Goal: Obtain resource: Download file/media

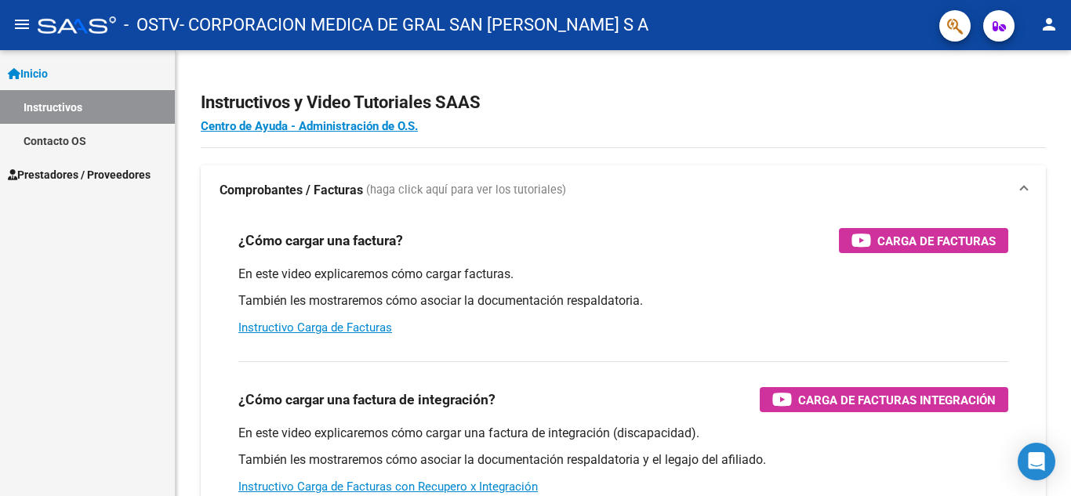
click at [84, 175] on span "Prestadores / Proveedores" at bounding box center [79, 174] width 143 height 17
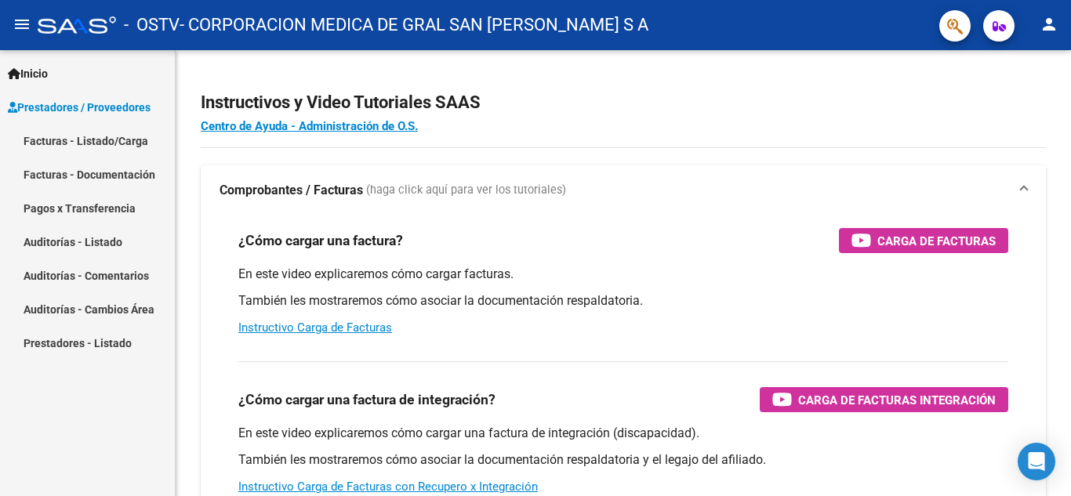
click at [85, 195] on link "Pagos x Transferencia" at bounding box center [87, 208] width 175 height 34
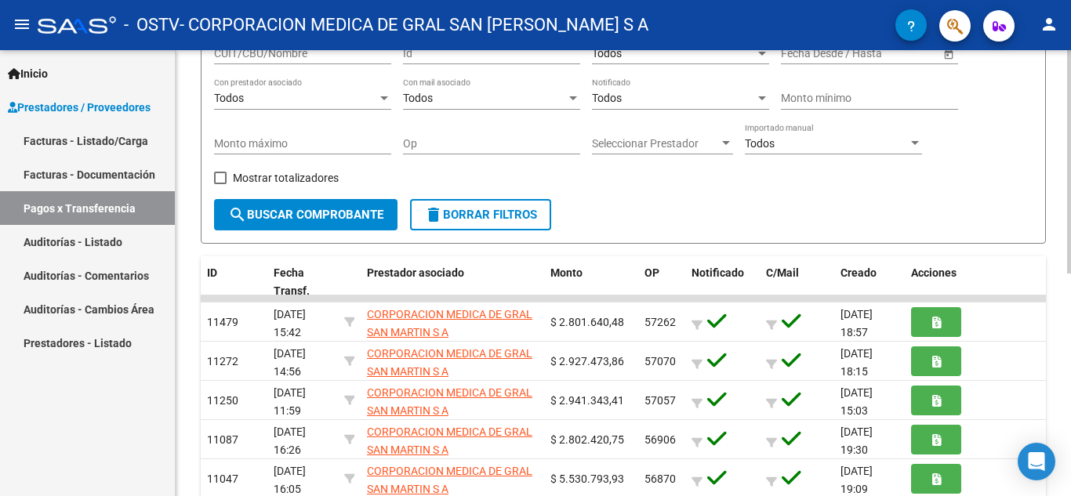
scroll to position [157, 0]
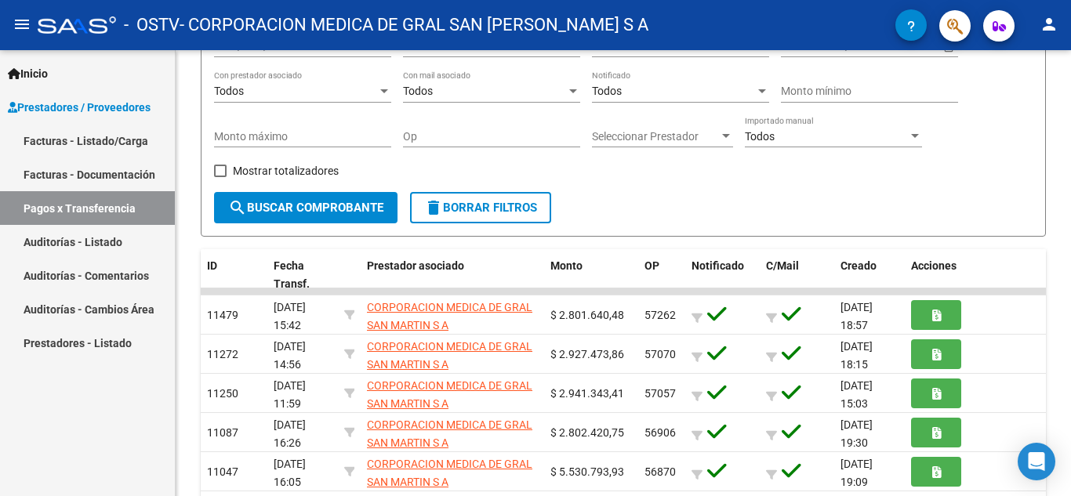
click at [101, 175] on link "Facturas - Documentación" at bounding box center [87, 175] width 175 height 34
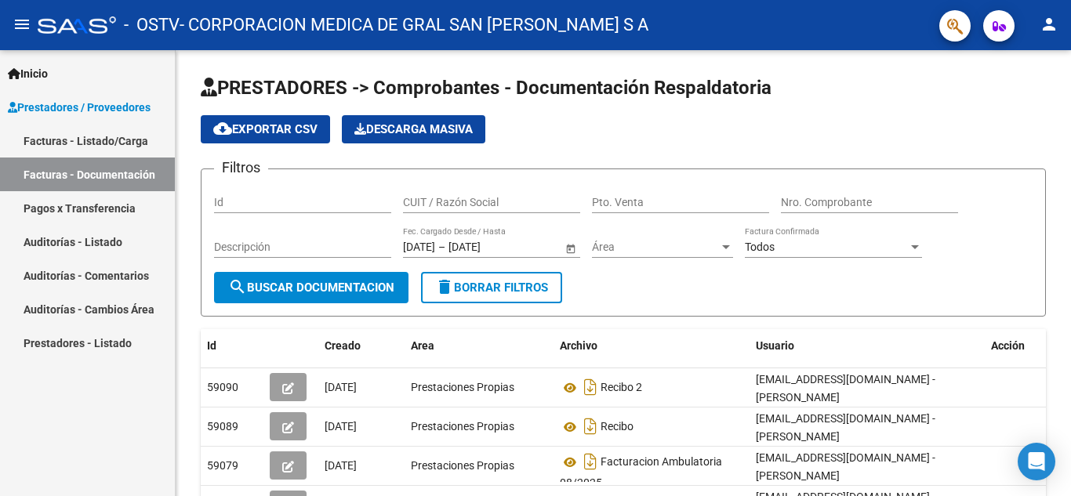
click at [78, 205] on link "Pagos x Transferencia" at bounding box center [87, 208] width 175 height 34
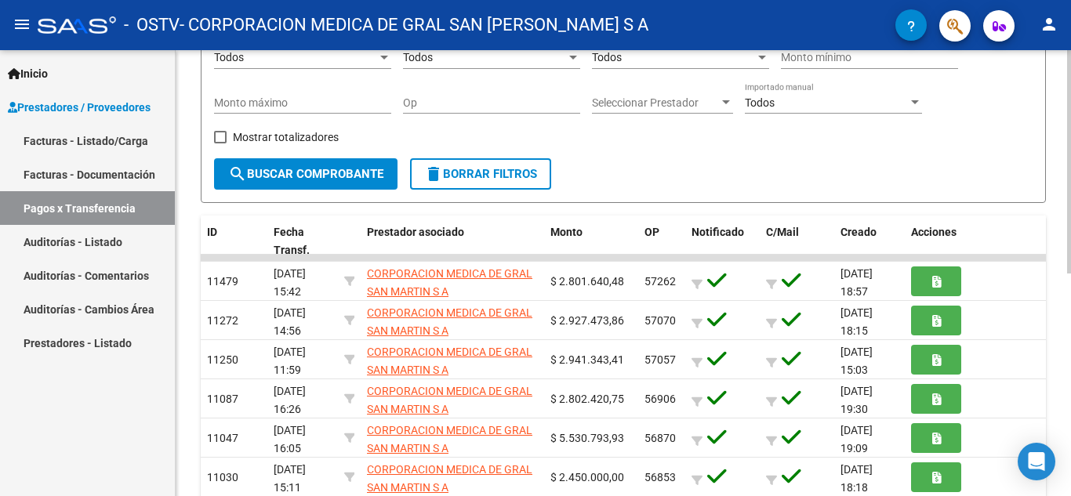
scroll to position [200, 0]
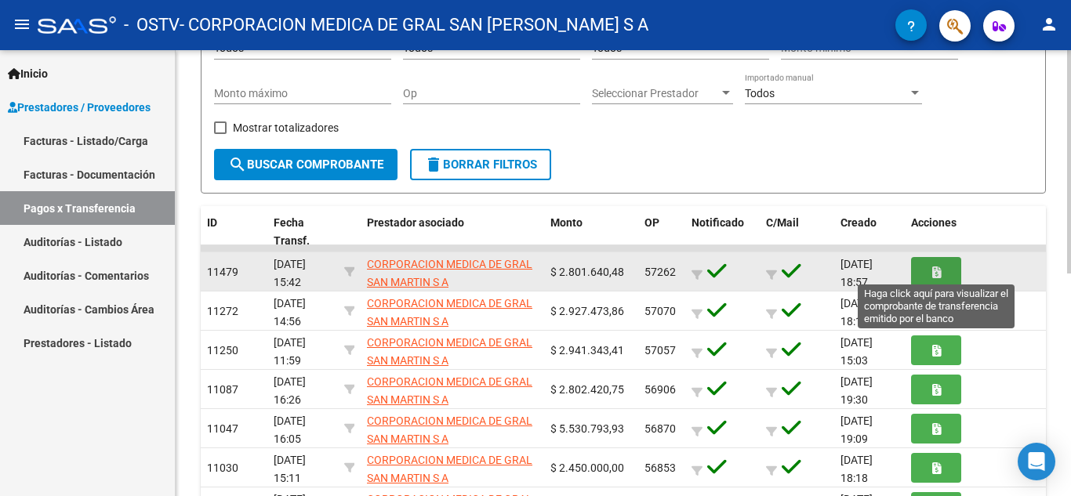
click at [937, 265] on span "button" at bounding box center [937, 271] width 9 height 14
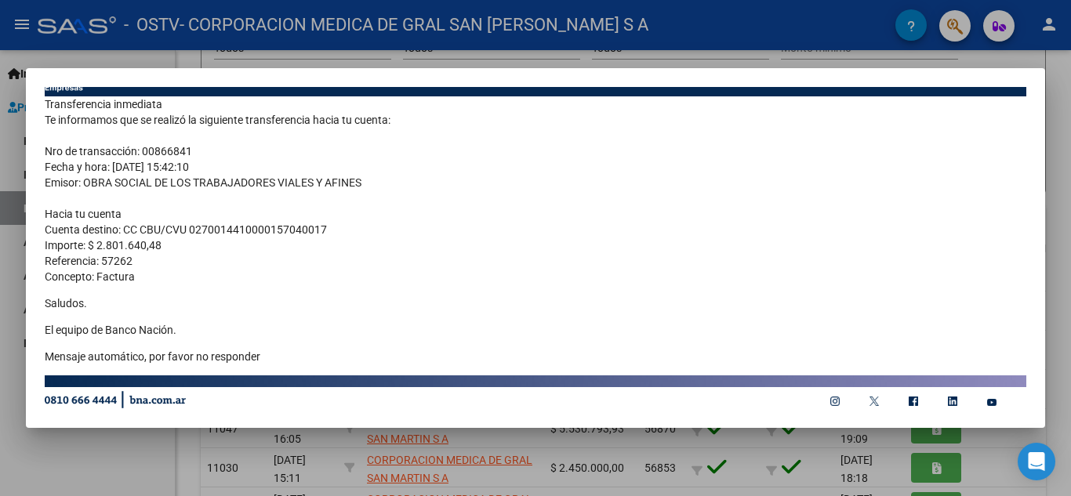
scroll to position [43, 0]
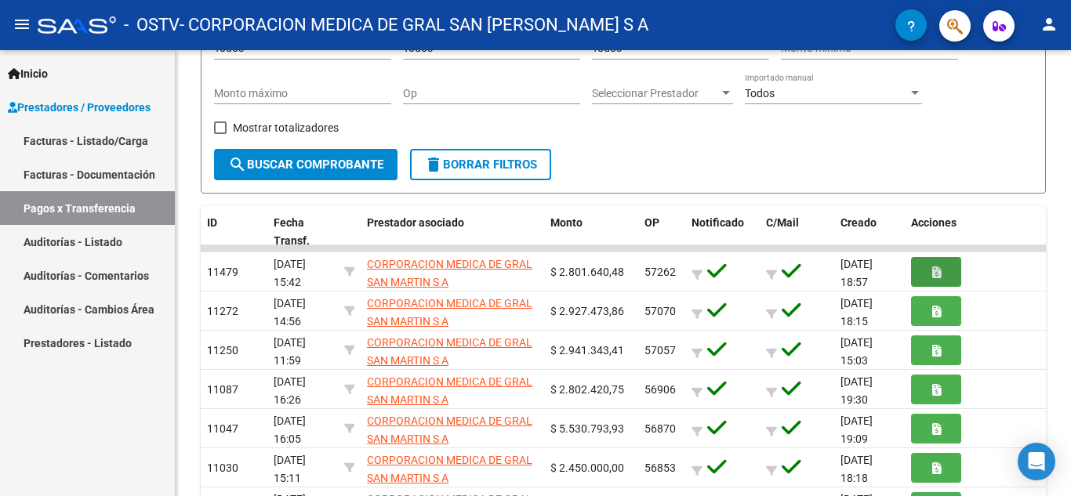
click at [99, 244] on link "Auditorías - Listado" at bounding box center [87, 242] width 175 height 34
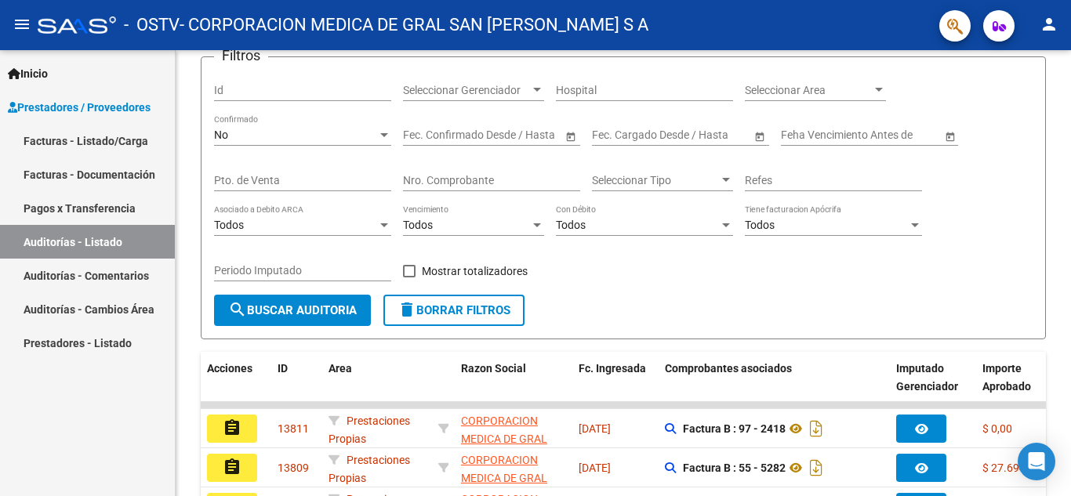
scroll to position [200, 0]
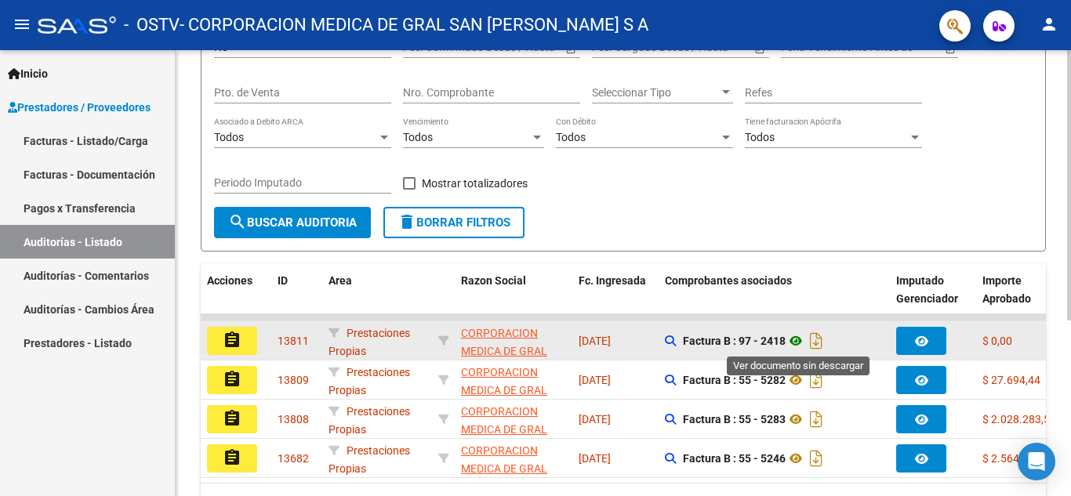
click at [798, 343] on icon at bounding box center [796, 341] width 20 height 19
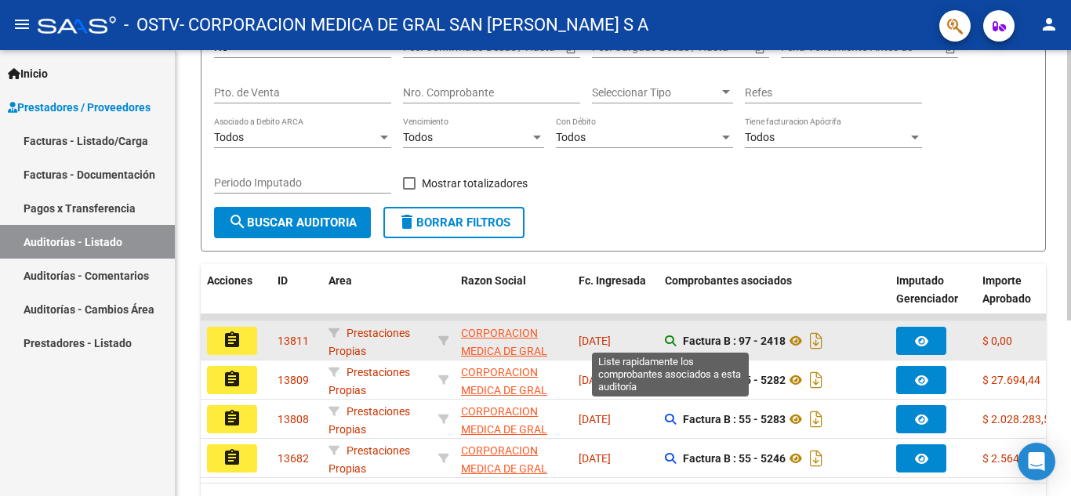
click at [669, 341] on icon at bounding box center [670, 341] width 11 height 11
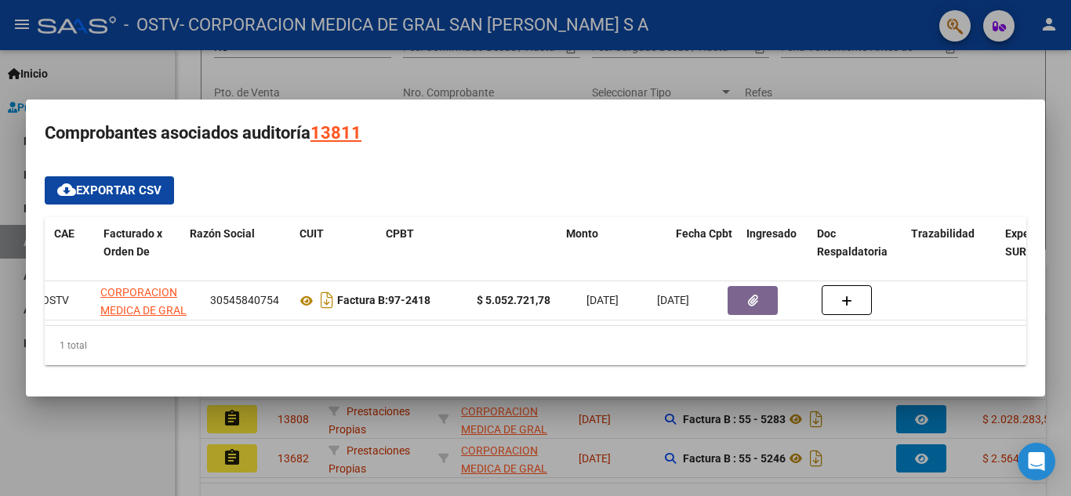
scroll to position [0, 0]
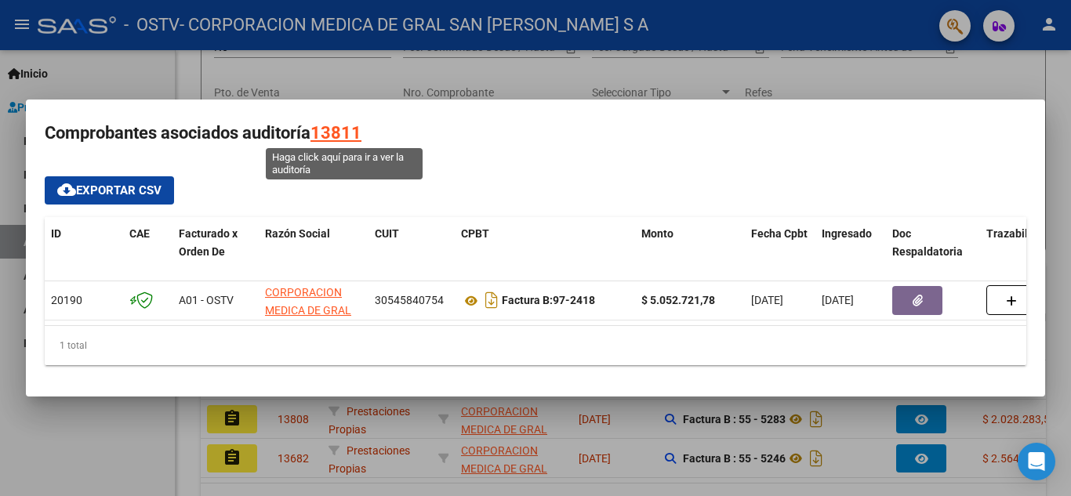
click at [330, 125] on div "13811" at bounding box center [336, 133] width 51 height 30
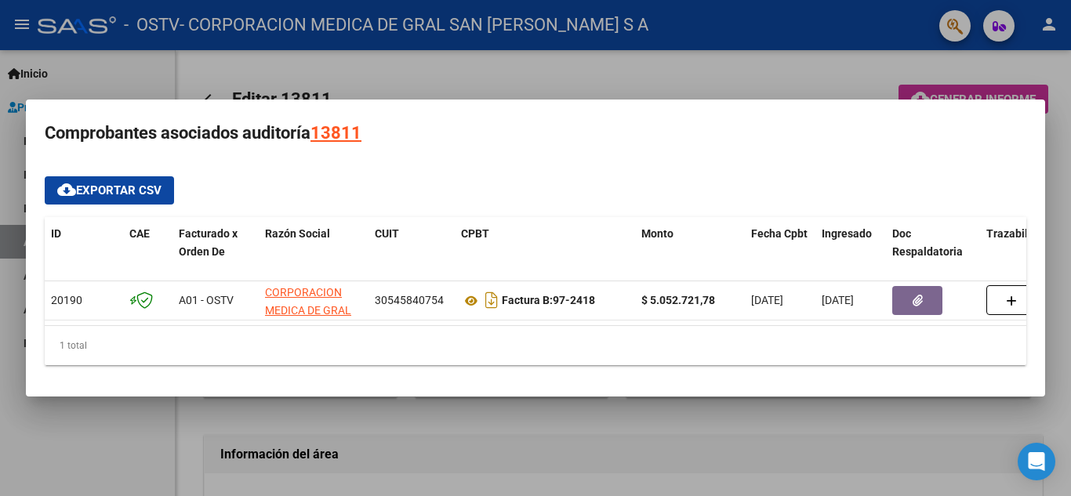
click at [148, 184] on span "cloud_download Exportar CSV" at bounding box center [109, 191] width 104 height 14
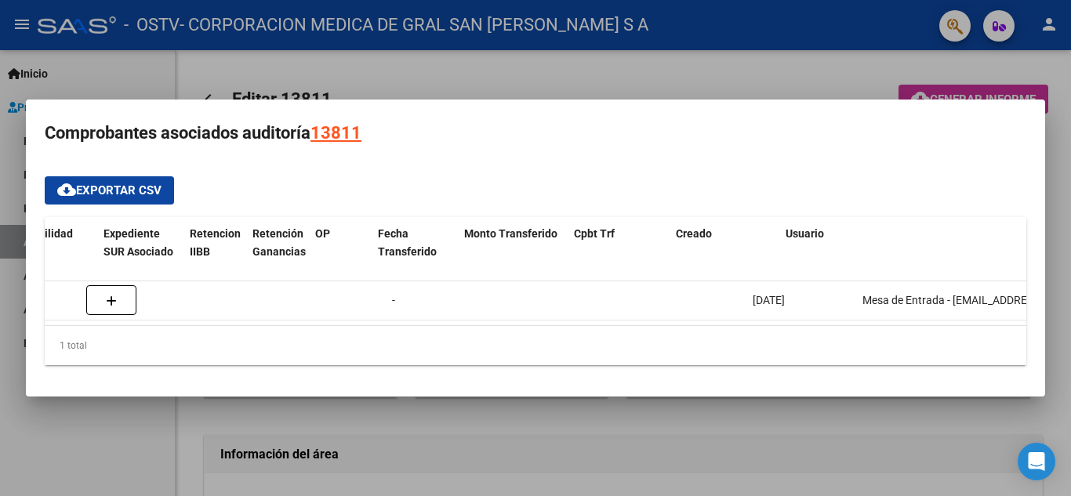
scroll to position [0, 991]
